Goal: Book appointment/travel/reservation

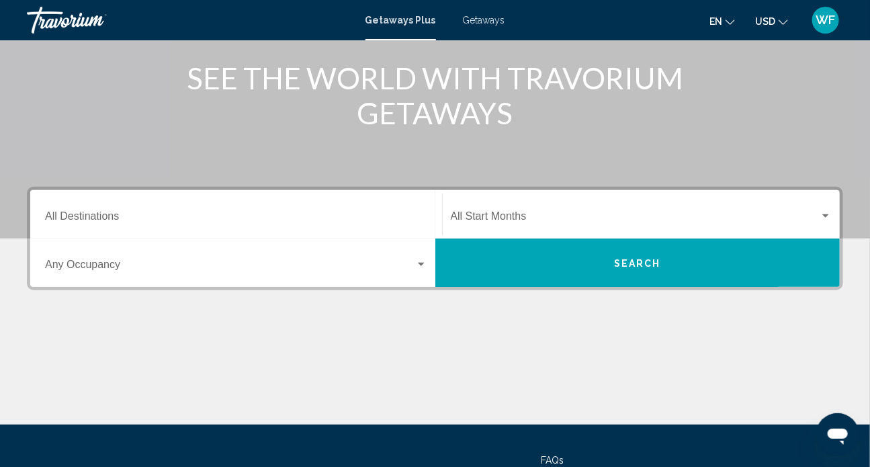
scroll to position [183, 0]
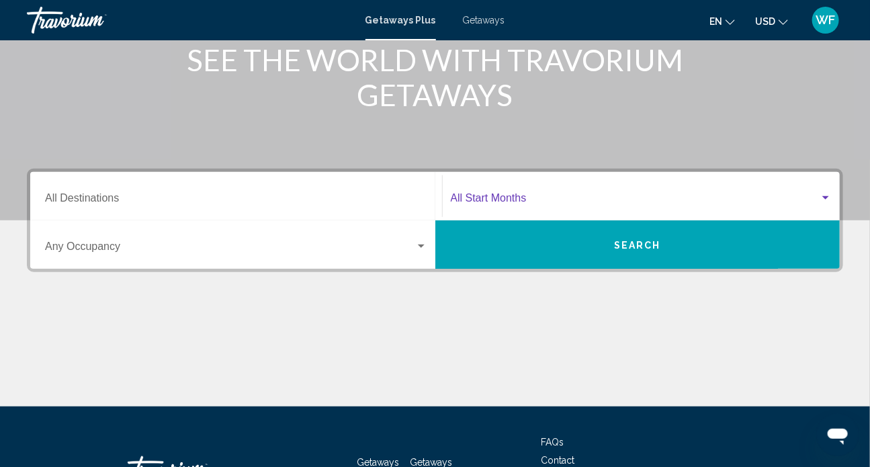
click at [827, 196] on div "Search widget" at bounding box center [825, 197] width 7 height 3
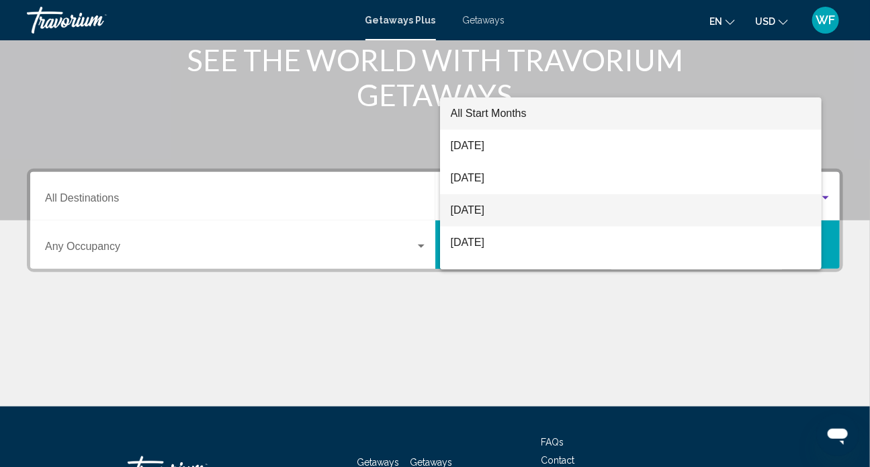
scroll to position [287, 0]
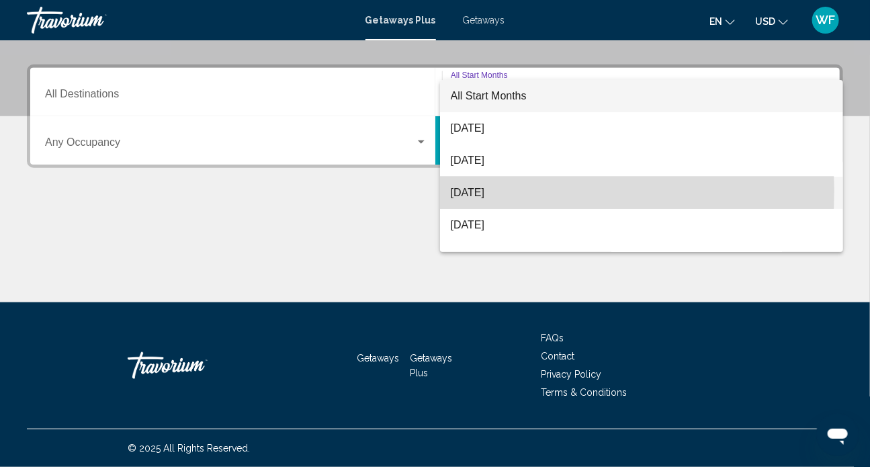
click at [487, 191] on span "October 2025" at bounding box center [642, 193] width 382 height 32
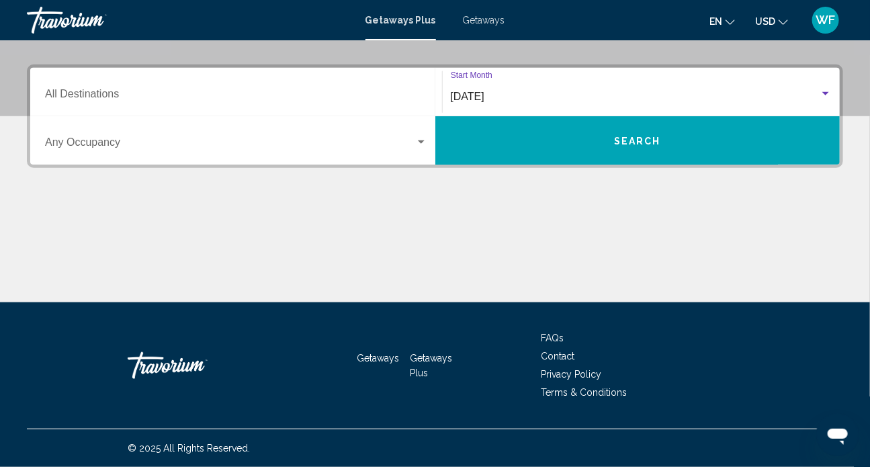
click at [162, 92] on input "Destination All Destinations" at bounding box center [236, 97] width 382 height 12
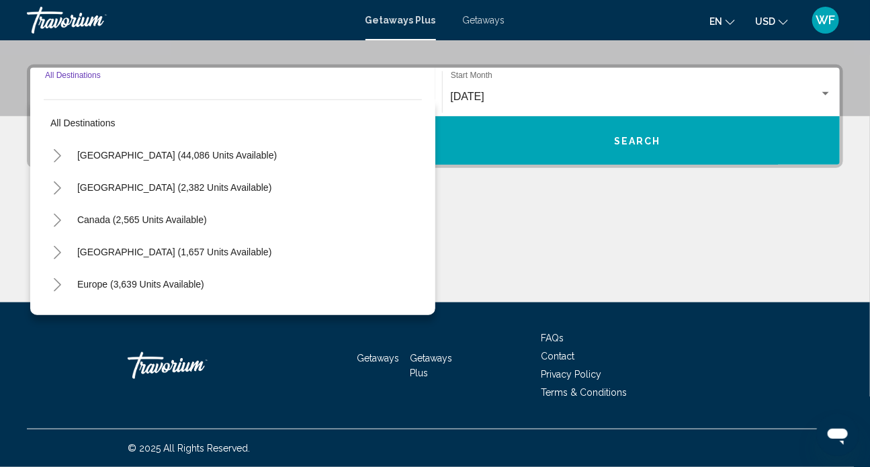
click at [54, 158] on icon "Toggle United States (44,086 units available)" at bounding box center [57, 155] width 10 height 13
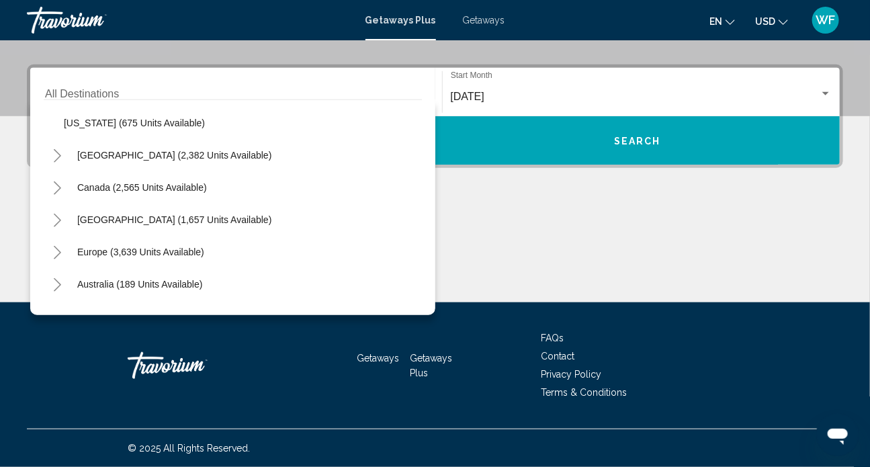
scroll to position [1344, 0]
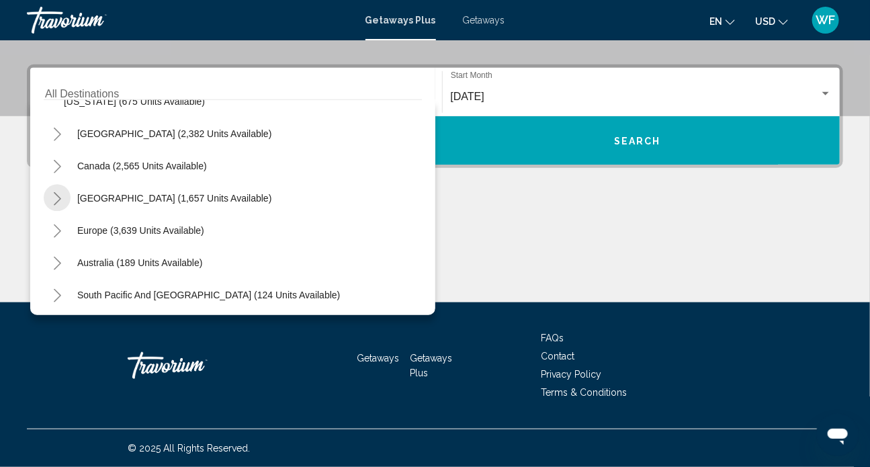
click at [56, 201] on icon "Toggle Caribbean & Atlantic Islands (1,657 units available)" at bounding box center [57, 198] width 7 height 13
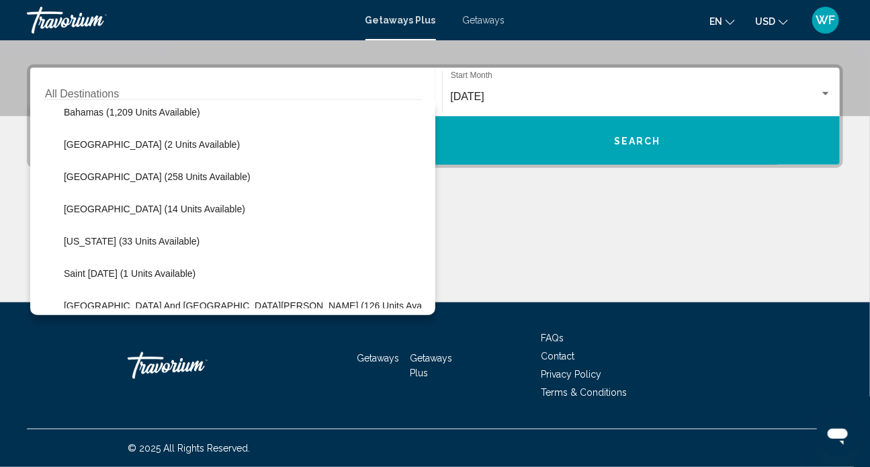
scroll to position [1587, 0]
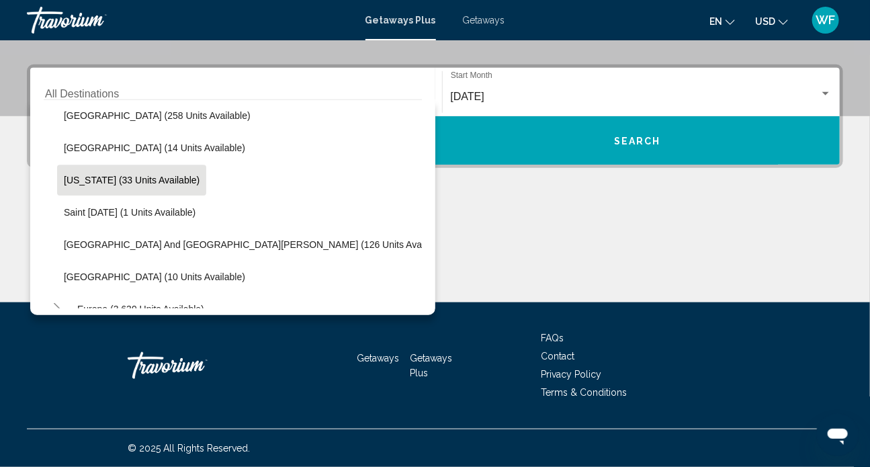
click at [127, 187] on button "Puerto Rico (33 units available)" at bounding box center [131, 180] width 149 height 31
type input "**********"
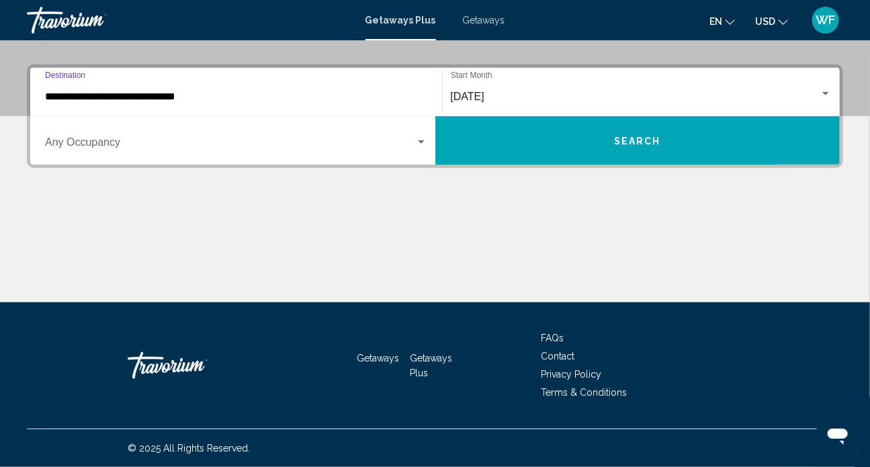
click at [419, 141] on div "Search widget" at bounding box center [421, 141] width 7 height 3
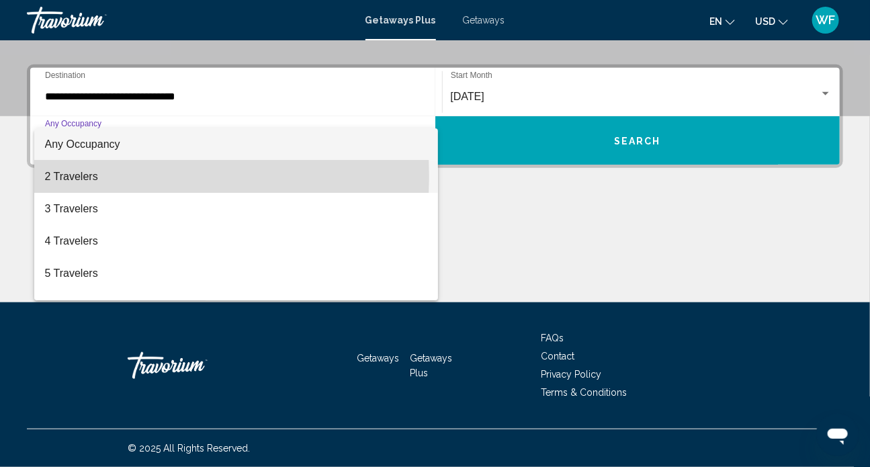
click at [92, 175] on span "2 Travelers" at bounding box center [236, 177] width 382 height 32
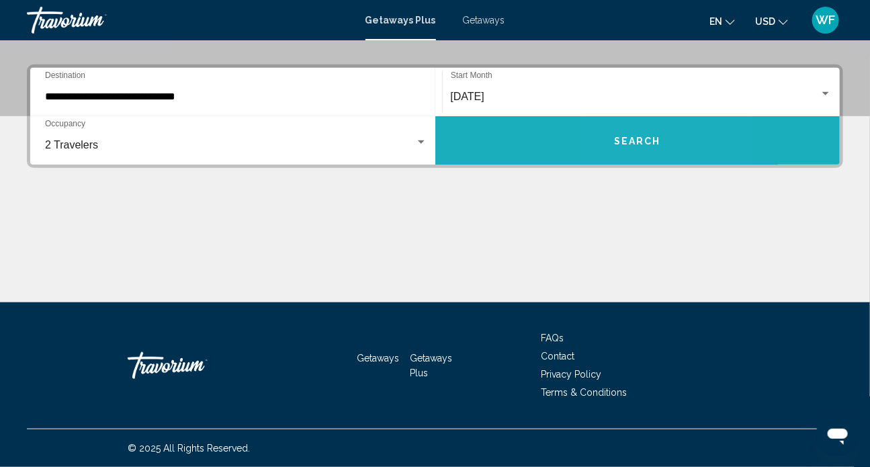
click at [626, 136] on span "Search" at bounding box center [637, 141] width 47 height 11
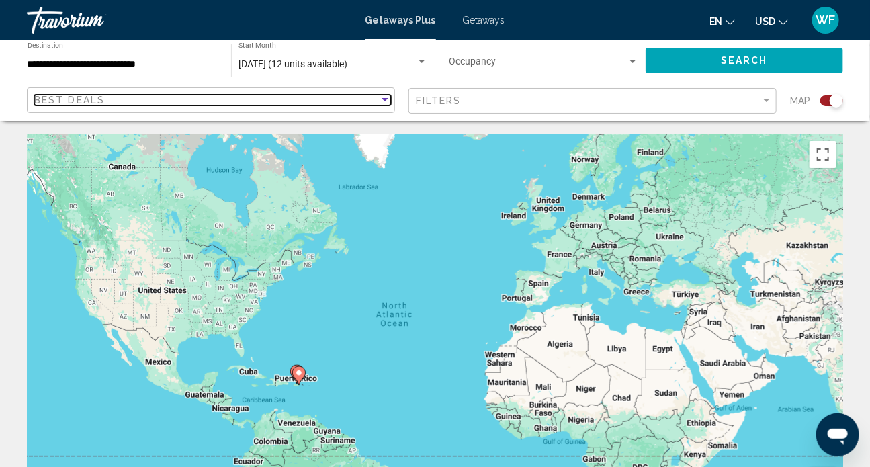
click at [385, 102] on div "Sort by" at bounding box center [385, 100] width 12 height 11
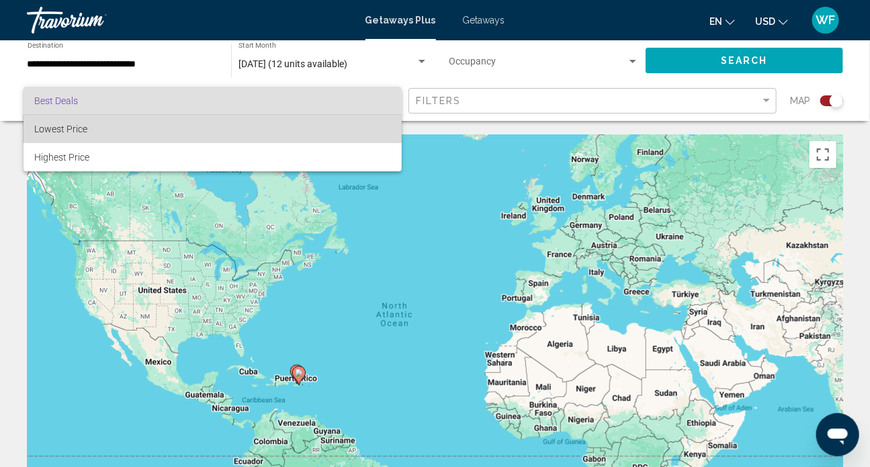
click at [64, 135] on span "Lowest Price" at bounding box center [212, 129] width 357 height 28
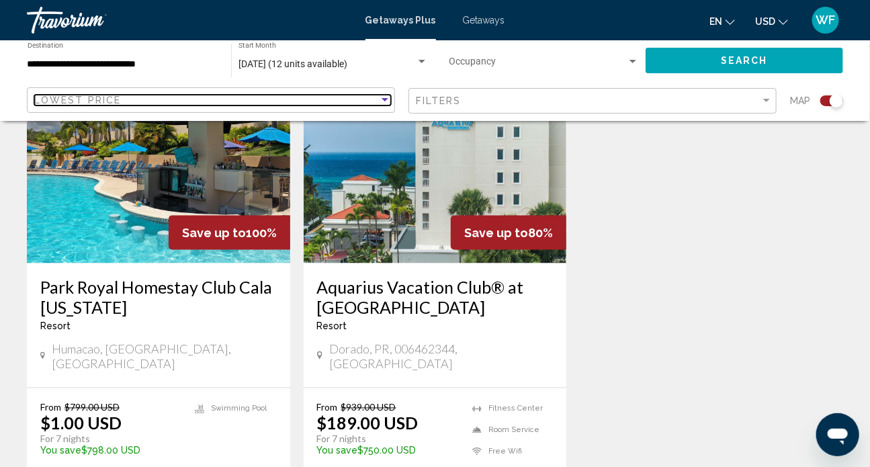
scroll to position [611, 0]
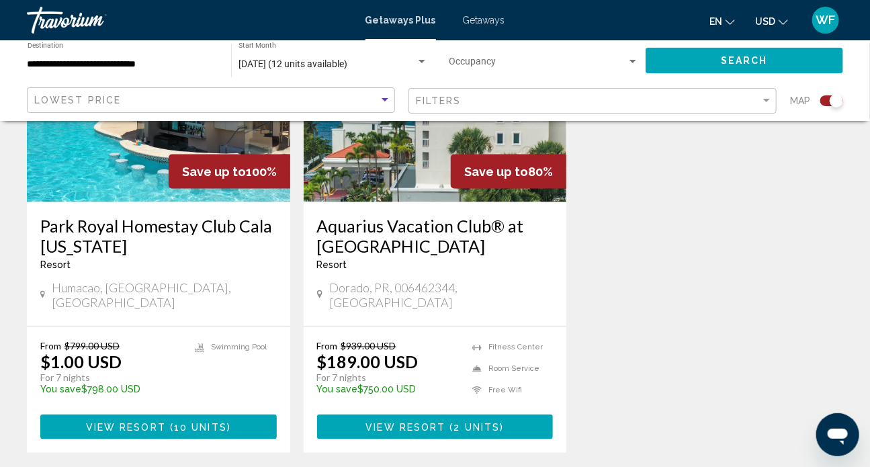
click at [167, 422] on span "Main content" at bounding box center [168, 427] width 4 height 11
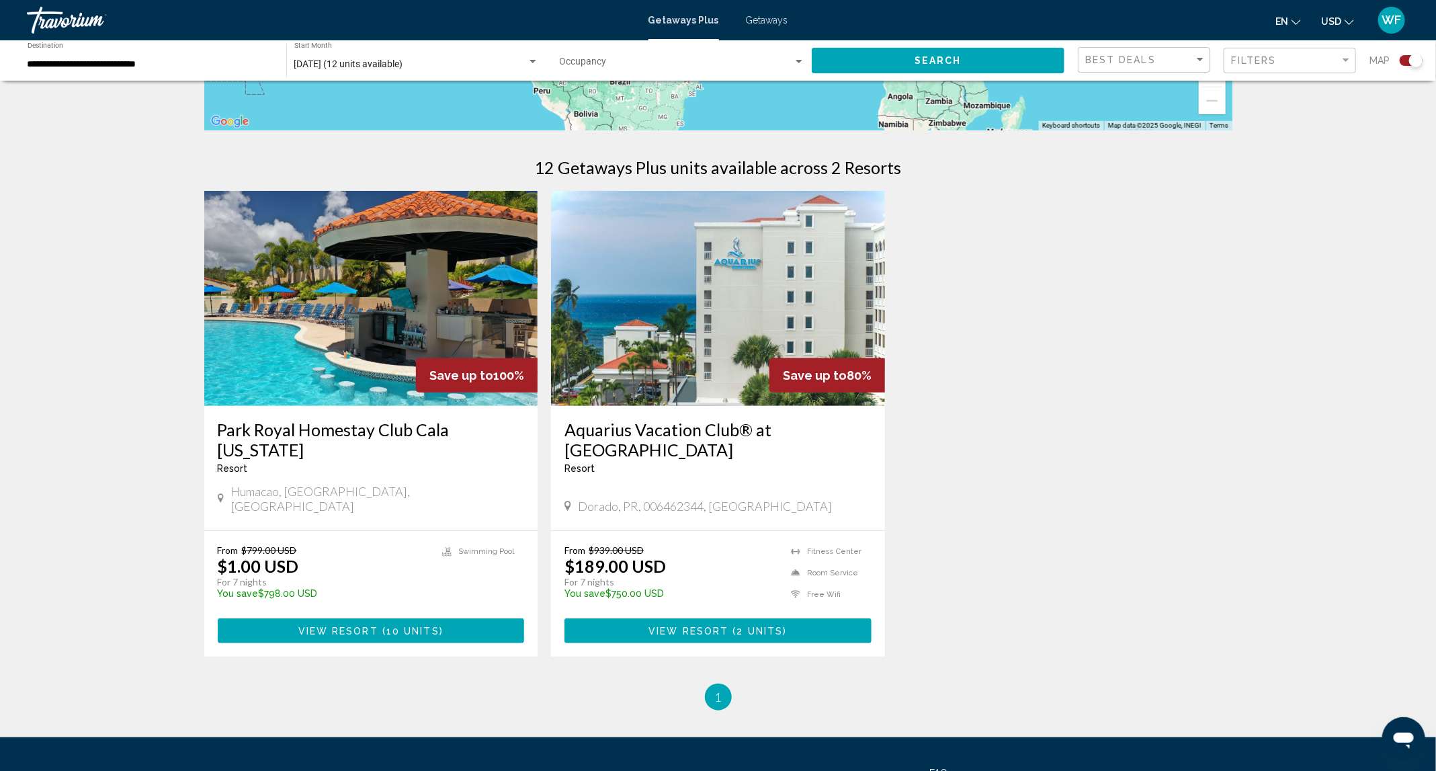
scroll to position [351, 0]
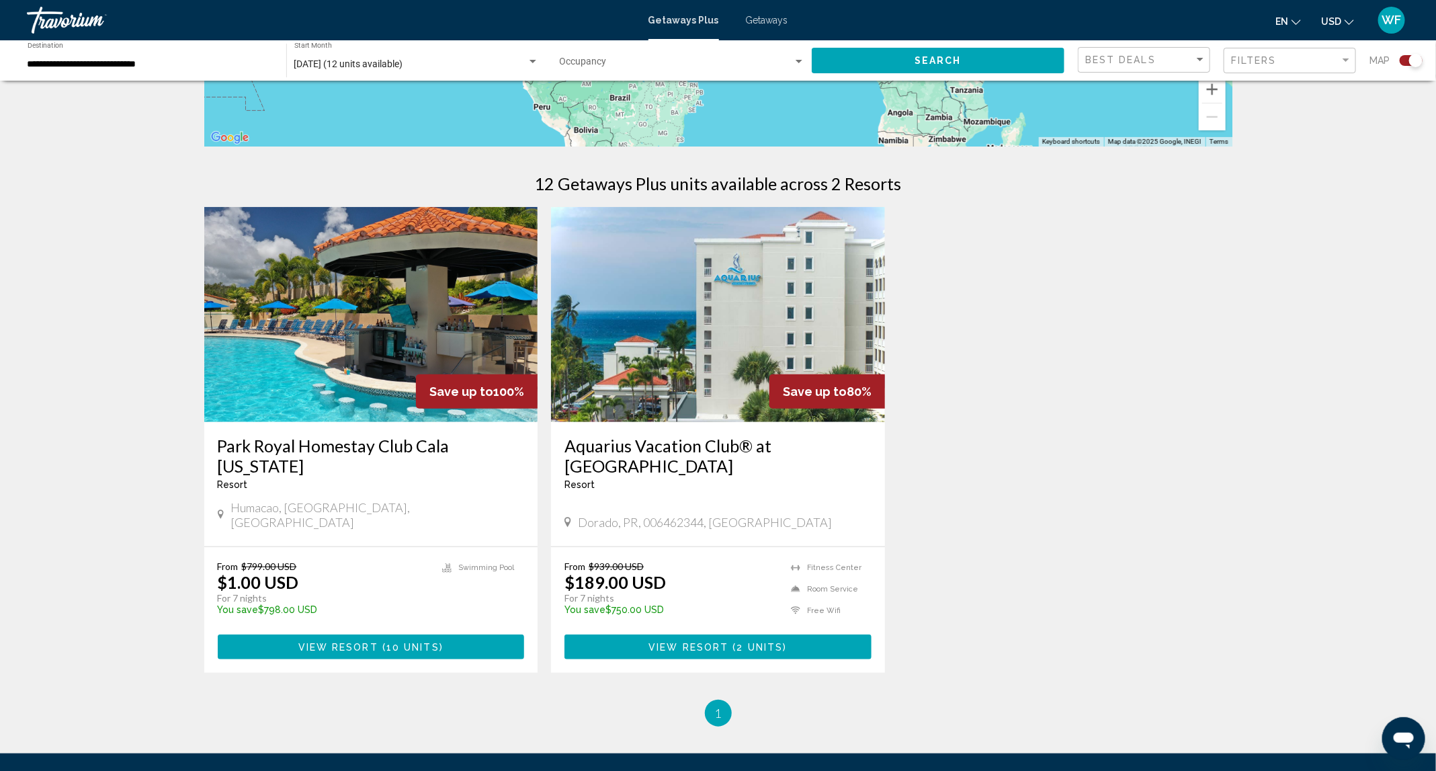
drag, startPoint x: 979, startPoint y: 472, endPoint x: 986, endPoint y: 476, distance: 6.9
click at [879, 466] on div "Save up to 100% Park Royal Homestay Club Cala Puerto Rico Resort - This is an a…" at bounding box center [718, 453] width 1041 height 492
click at [662, 466] on span "View Resort" at bounding box center [688, 647] width 80 height 11
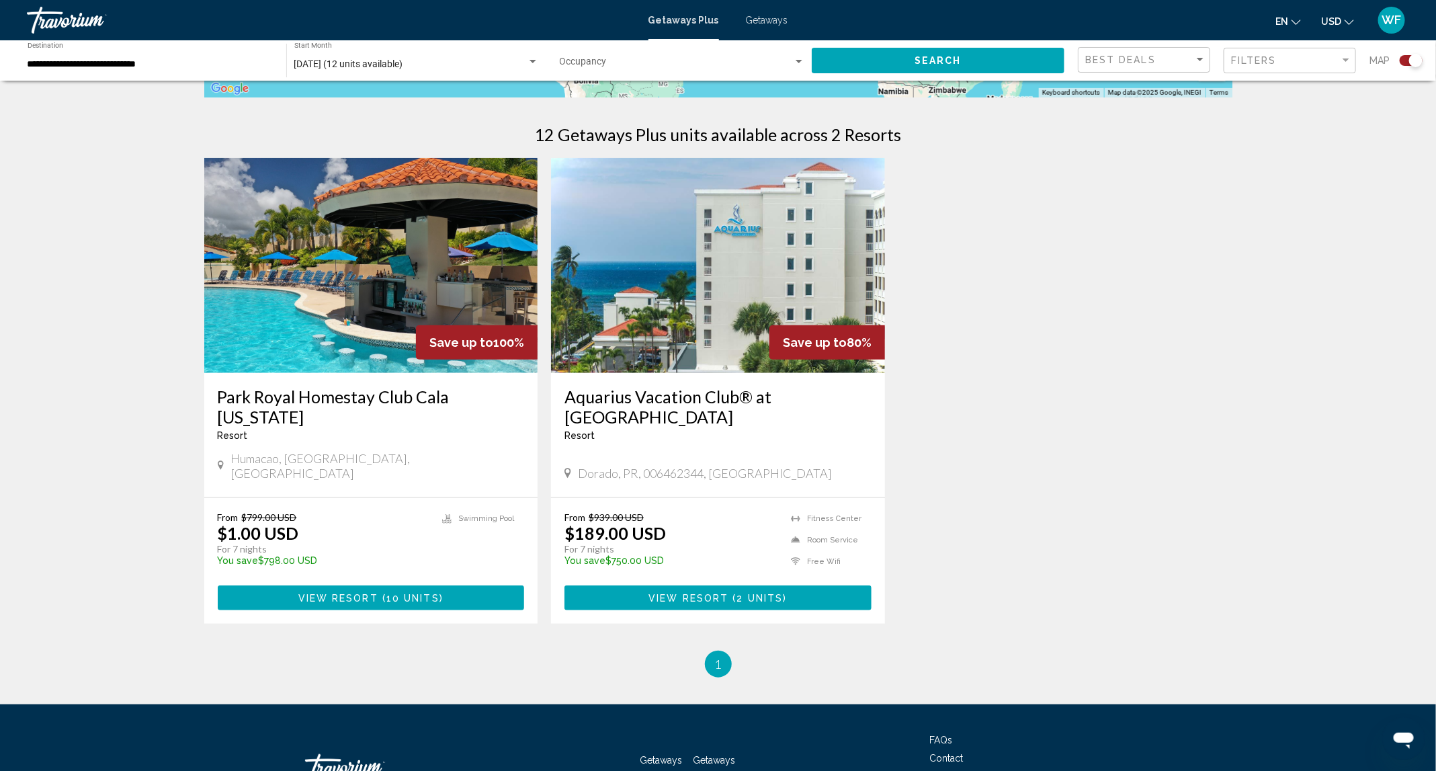
scroll to position [403, 0]
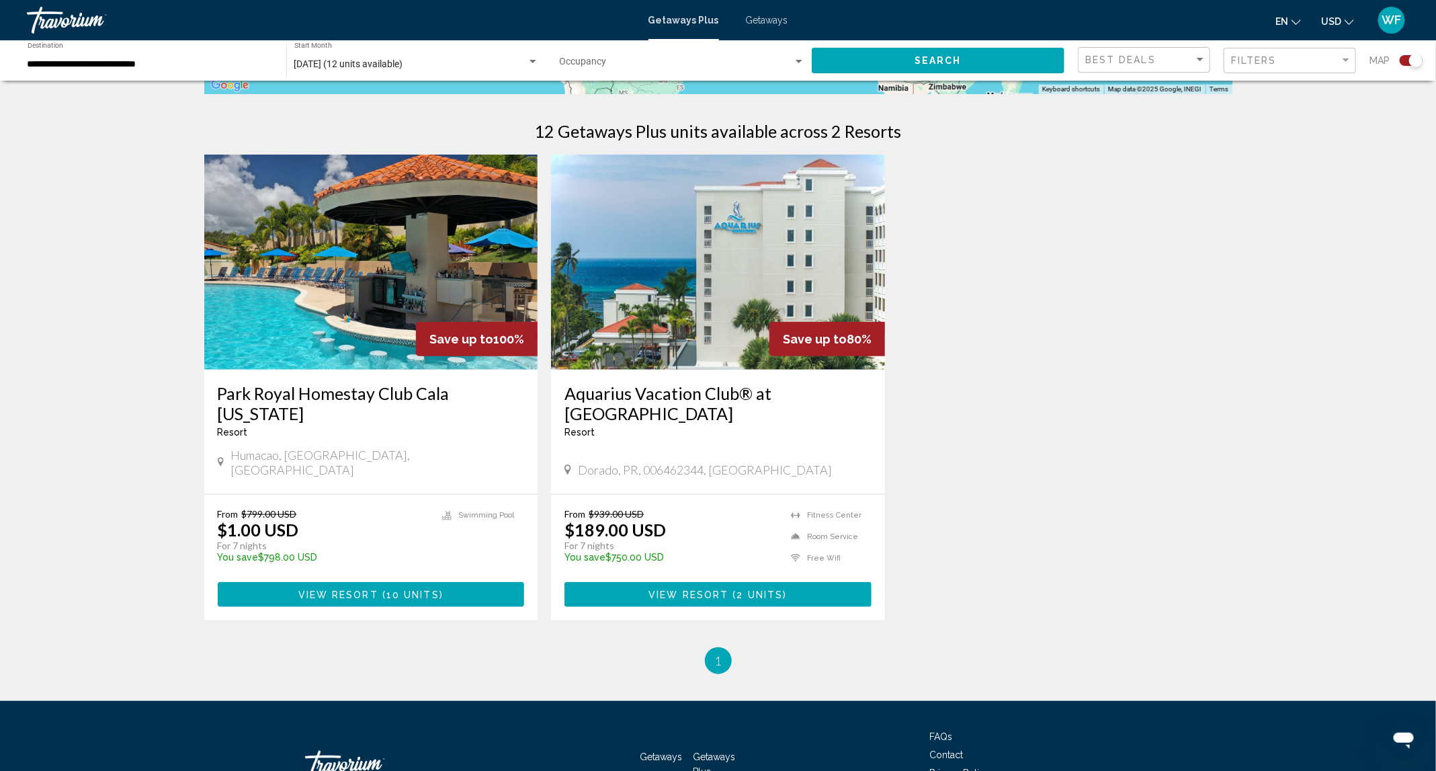
click at [359, 466] on span "View Resort" at bounding box center [338, 594] width 80 height 11
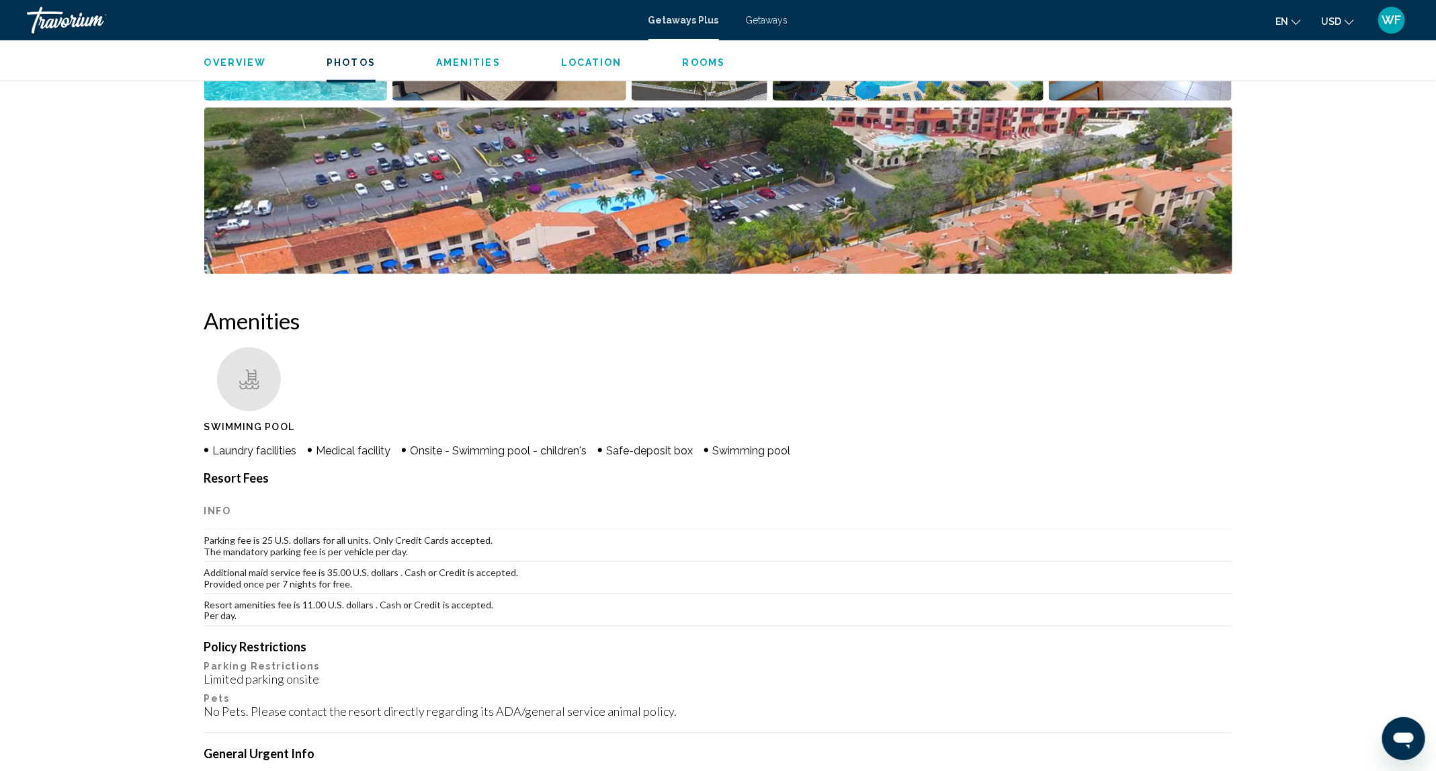
scroll to position [806, 0]
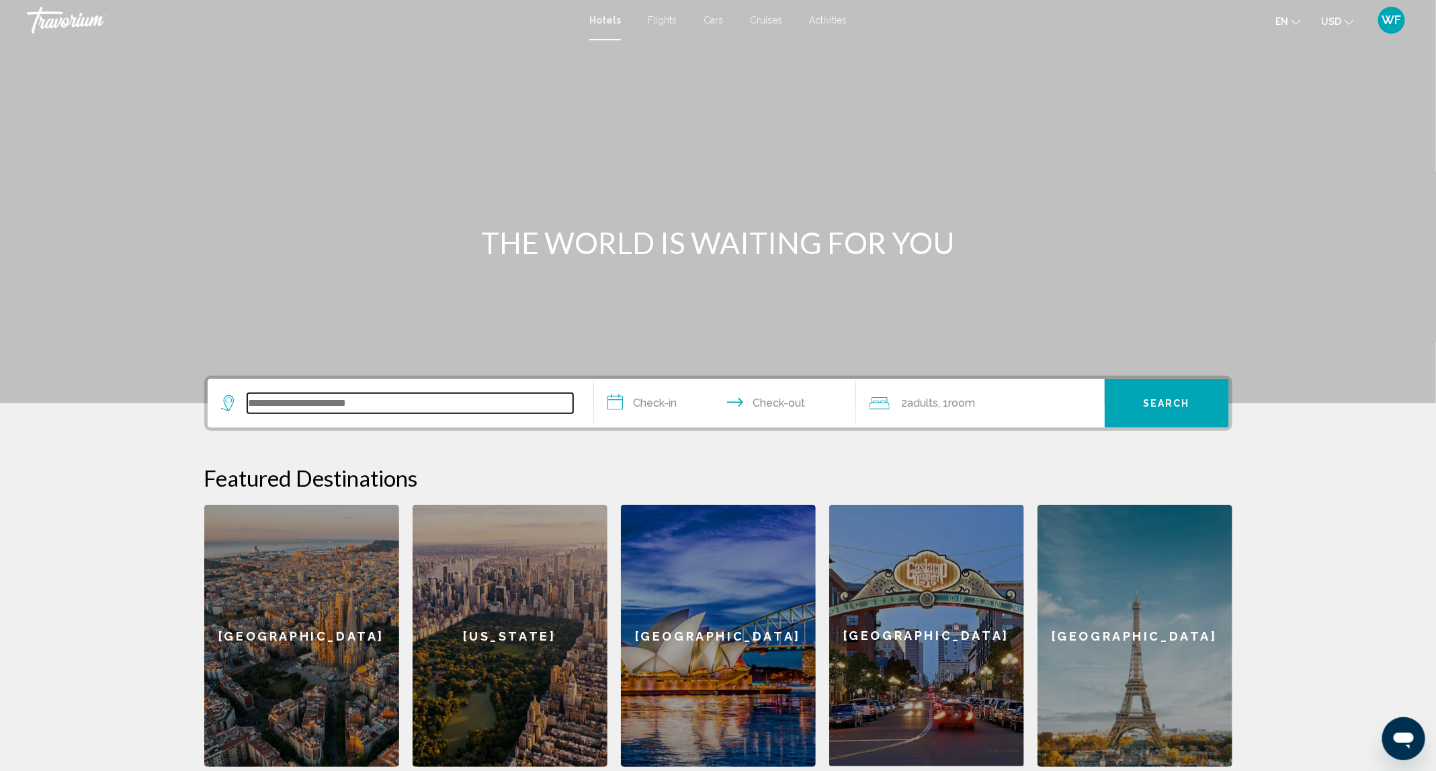
click at [441, 403] on input "Search widget" at bounding box center [410, 403] width 326 height 20
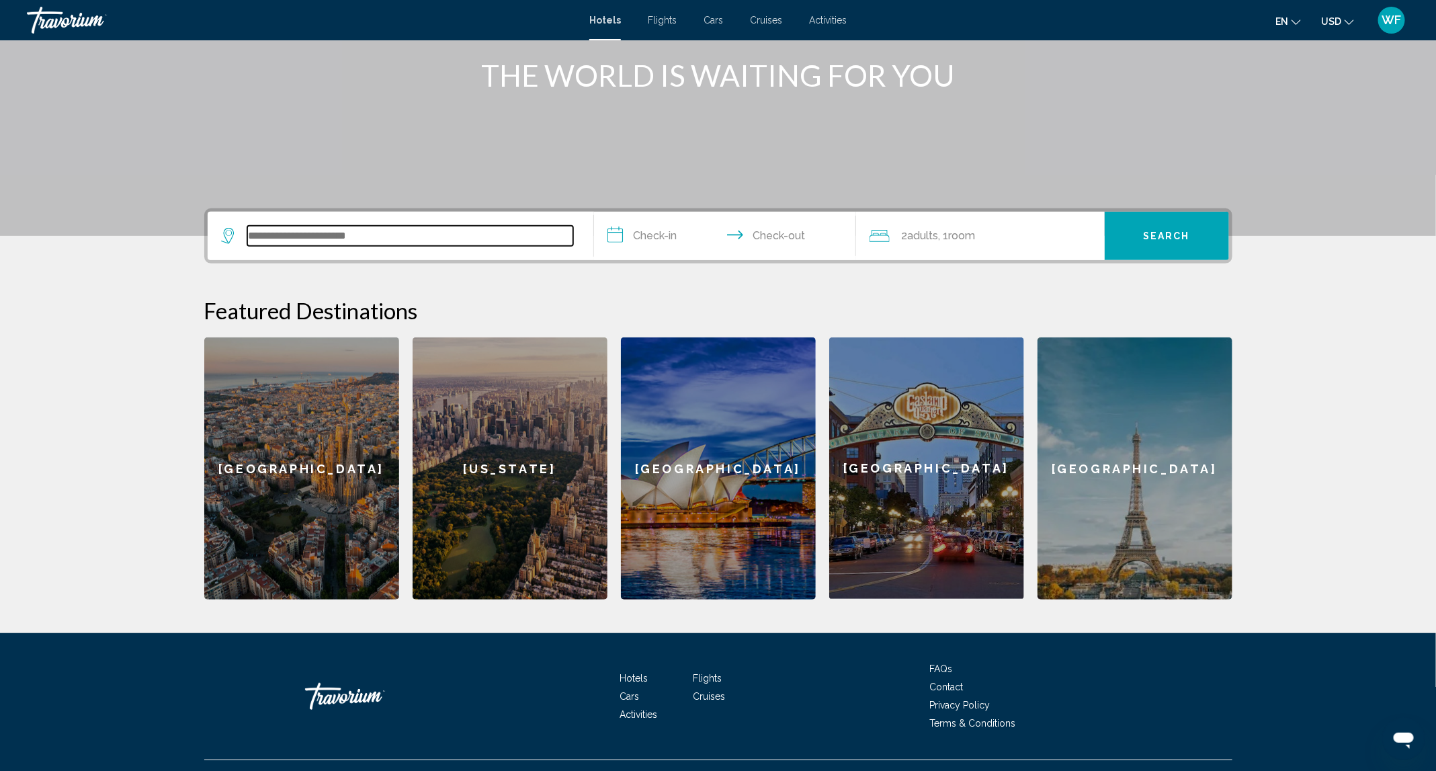
scroll to position [193, 0]
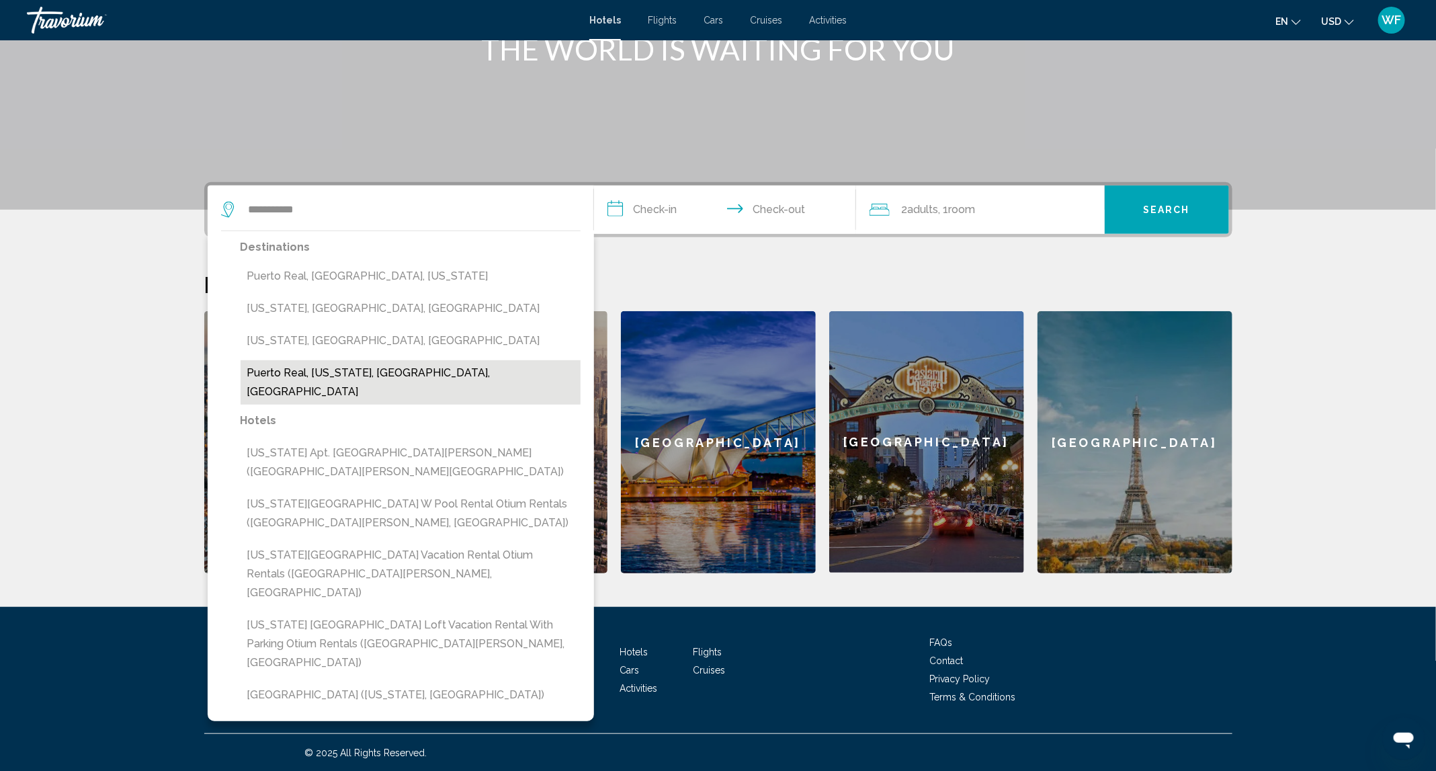
click at [369, 379] on button "Puerto Real, [US_STATE], [GEOGRAPHIC_DATA], [GEOGRAPHIC_DATA]" at bounding box center [411, 382] width 340 height 44
type input "**********"
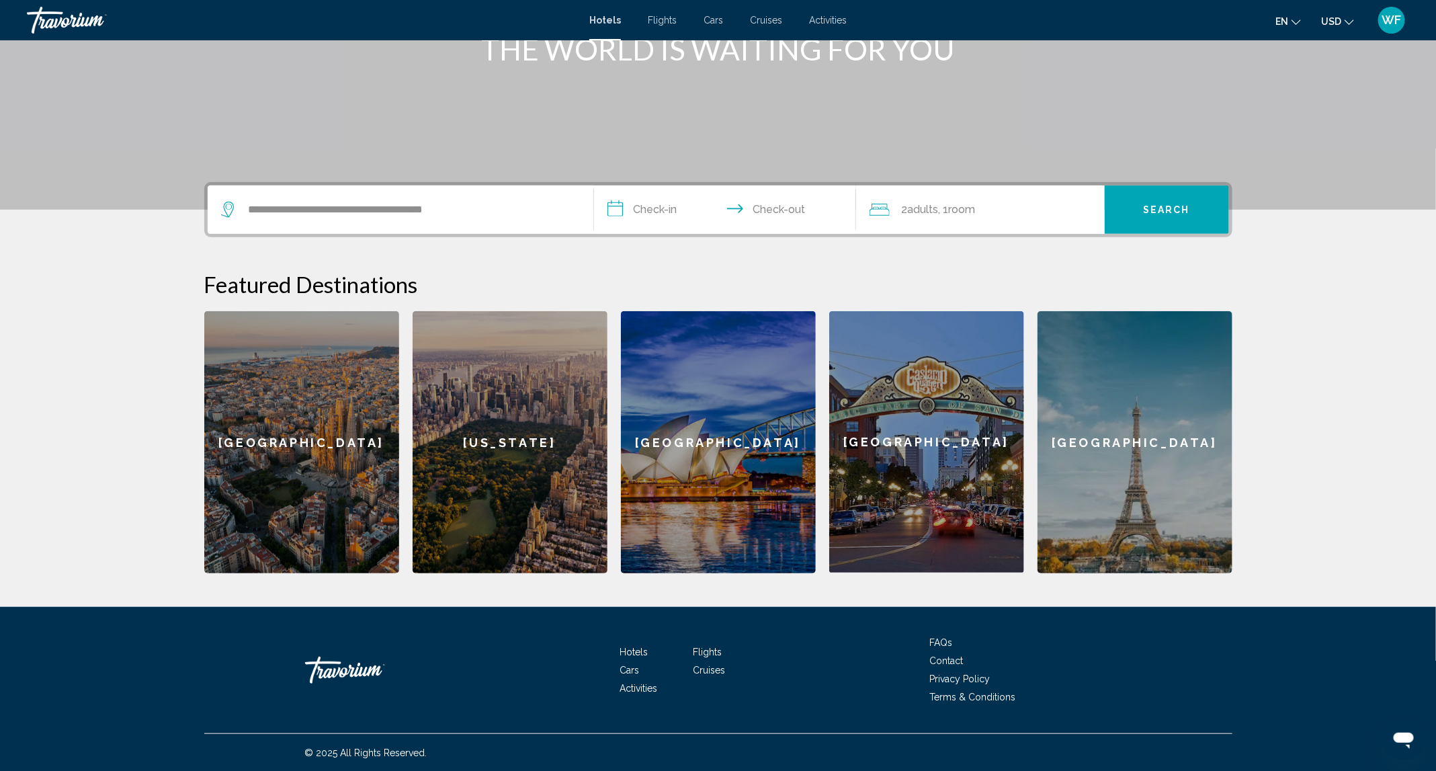
click at [661, 206] on input "**********" at bounding box center [727, 211] width 267 height 52
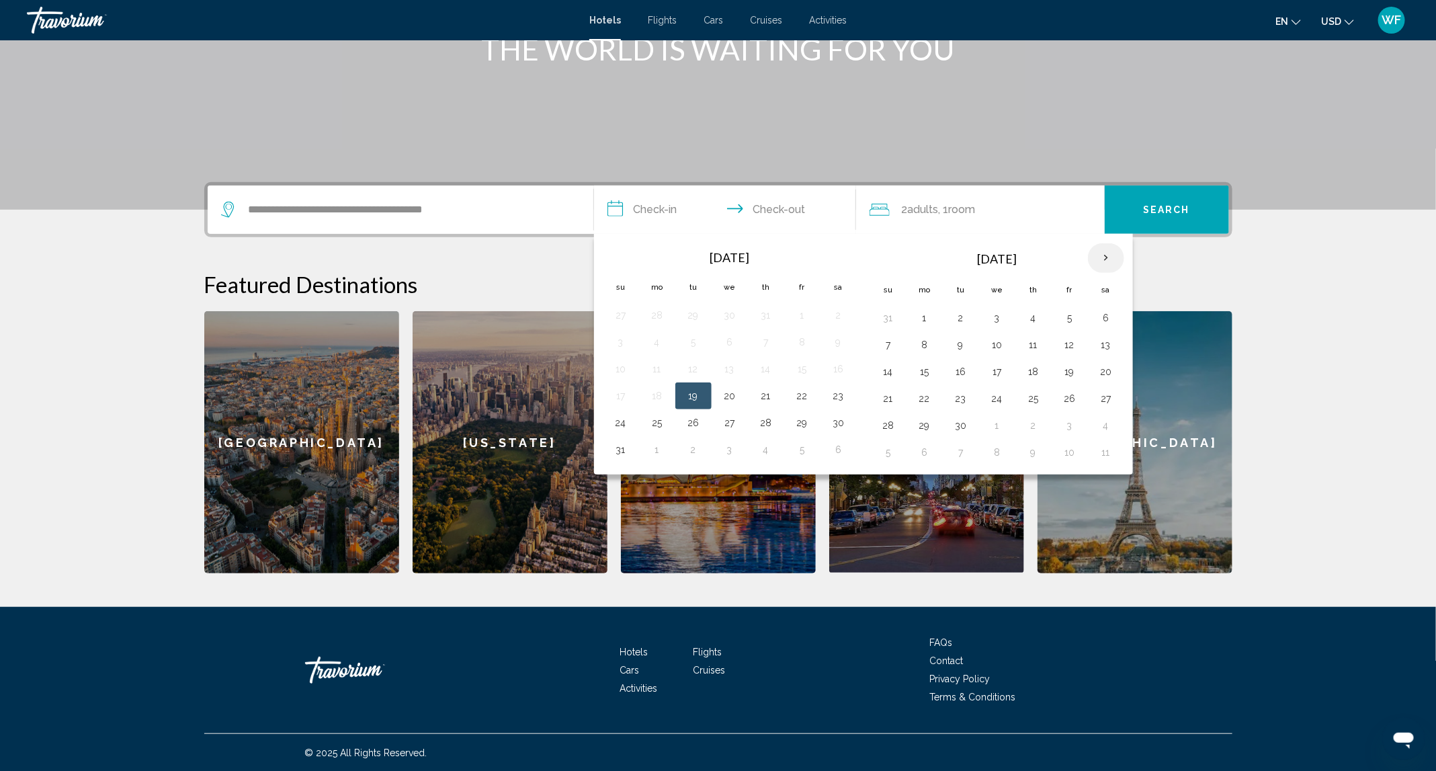
click at [1119, 258] on th "Next month" at bounding box center [1106, 258] width 36 height 30
click at [1041, 371] on button "16" at bounding box center [1032, 371] width 21 height 19
click at [964, 397] on button "21" at bounding box center [960, 398] width 21 height 19
type input "**********"
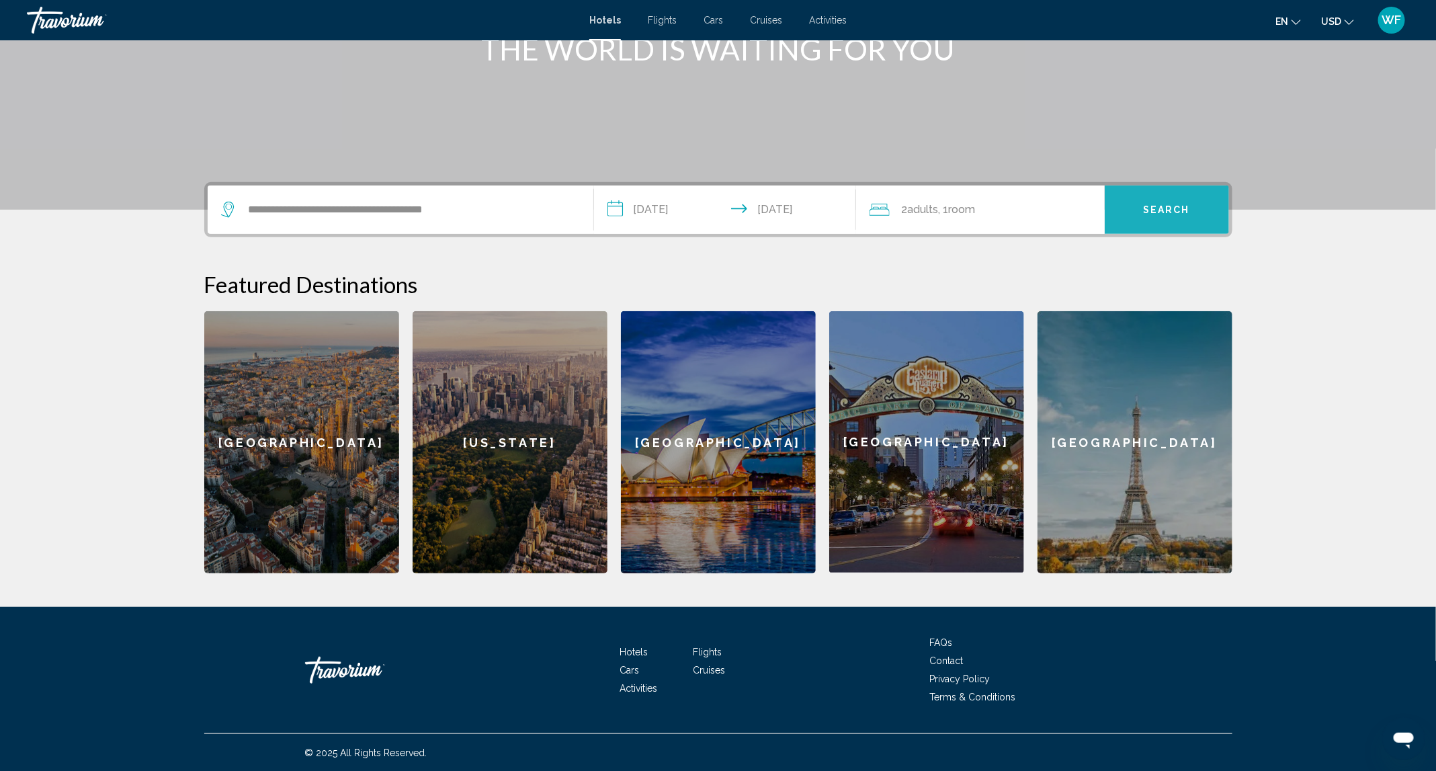
click at [1161, 208] on span "Search" at bounding box center [1166, 210] width 47 height 11
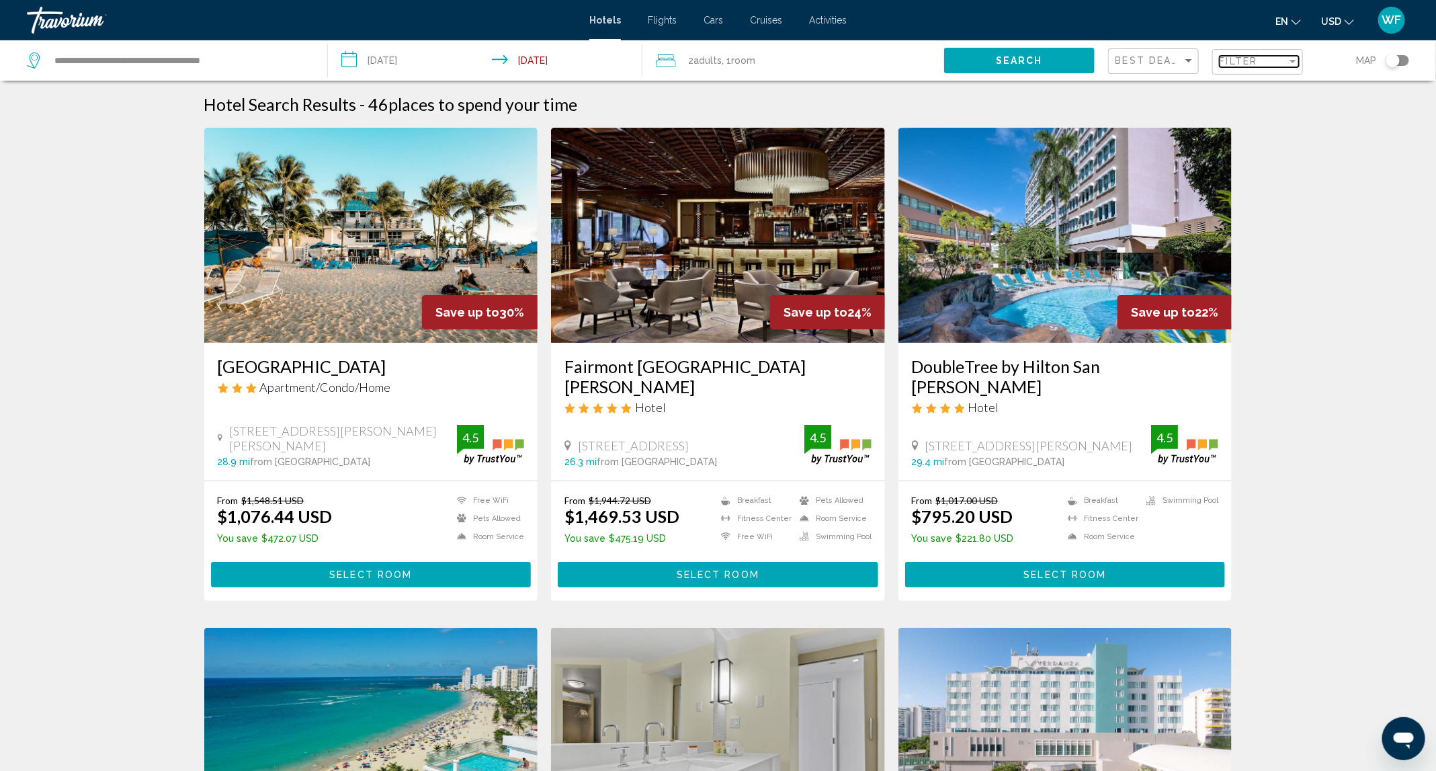
click at [1293, 64] on div "Filter" at bounding box center [1292, 61] width 12 height 11
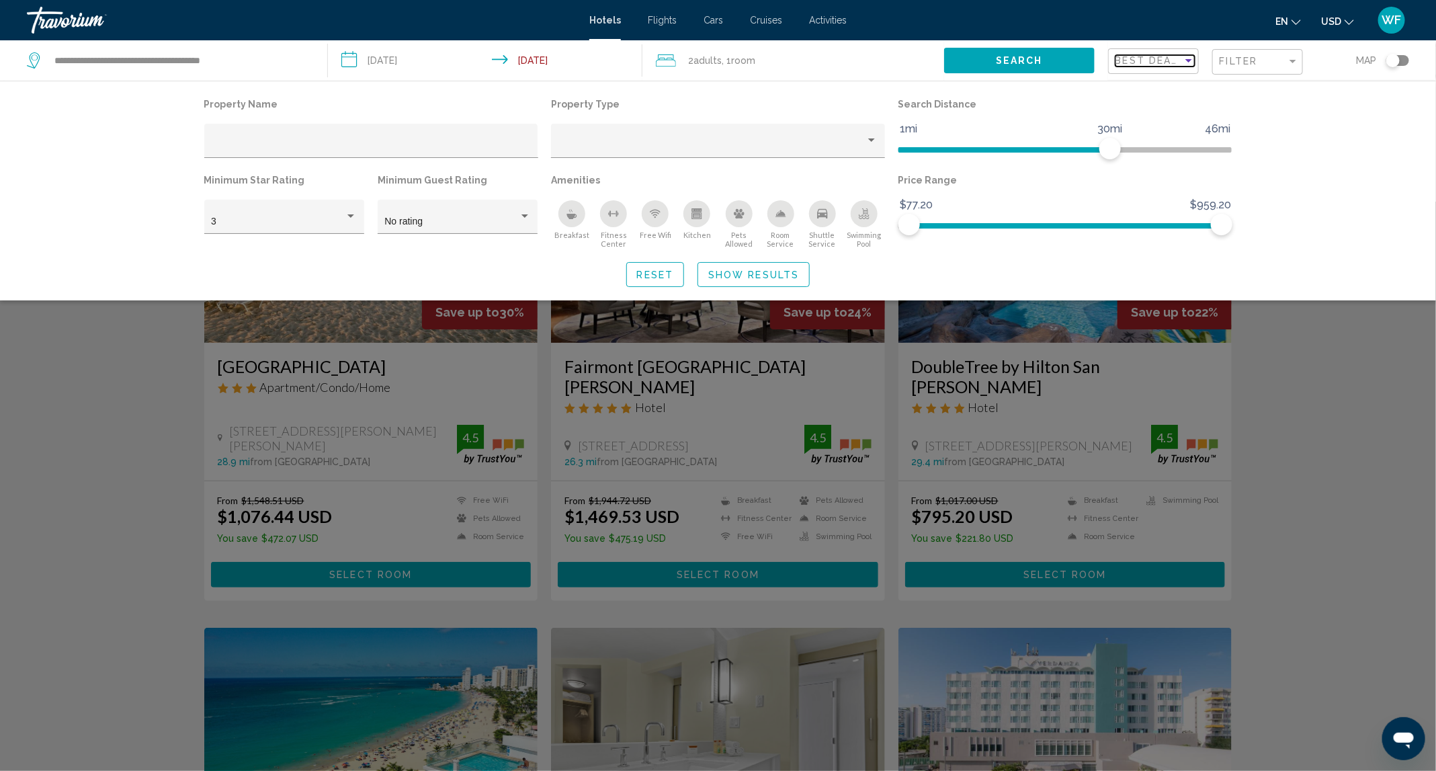
click at [1185, 58] on div "Sort by" at bounding box center [1188, 60] width 12 height 11
click at [1155, 115] on span "Lowest Price" at bounding box center [1143, 117] width 54 height 11
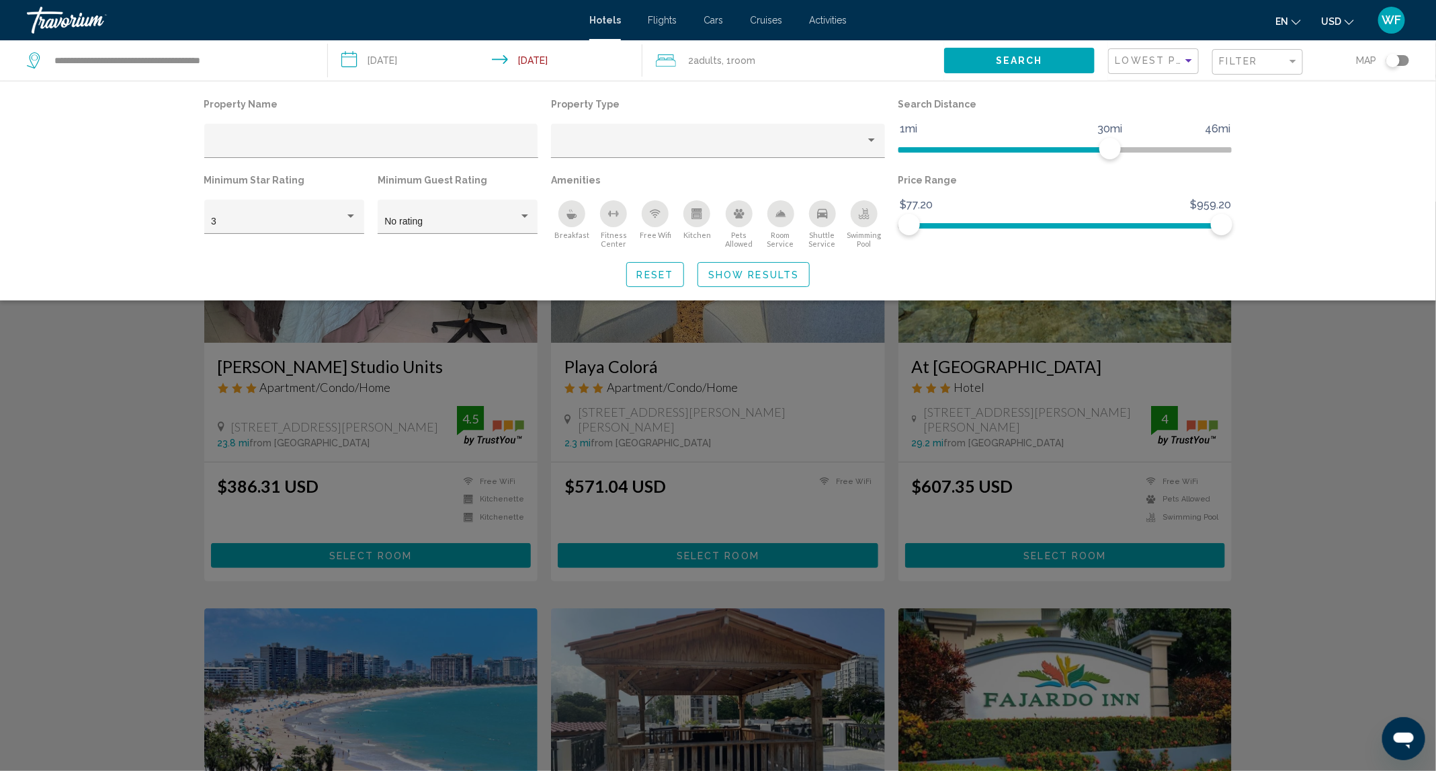
click at [1426, 286] on div "Property Name Property Type Search Distance 1mi 46mi 30mi Minimum Star Rating 3…" at bounding box center [718, 191] width 1436 height 220
click at [1391, 365] on div "Search widget" at bounding box center [718, 486] width 1436 height 569
